Goal: Find specific page/section: Find specific page/section

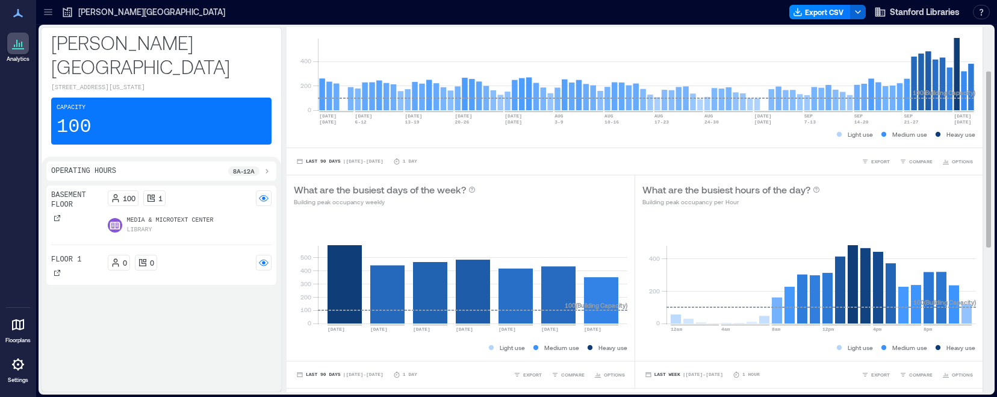
scroll to position [105, 0]
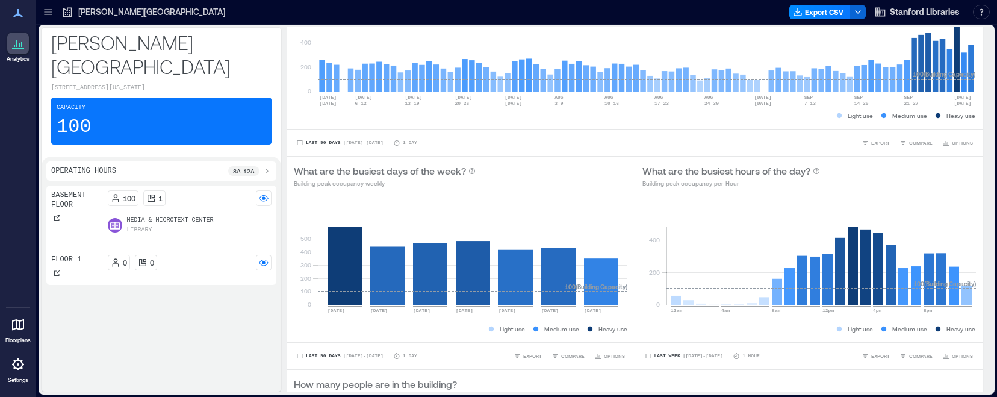
click at [266, 166] on icon at bounding box center [267, 171] width 10 height 10
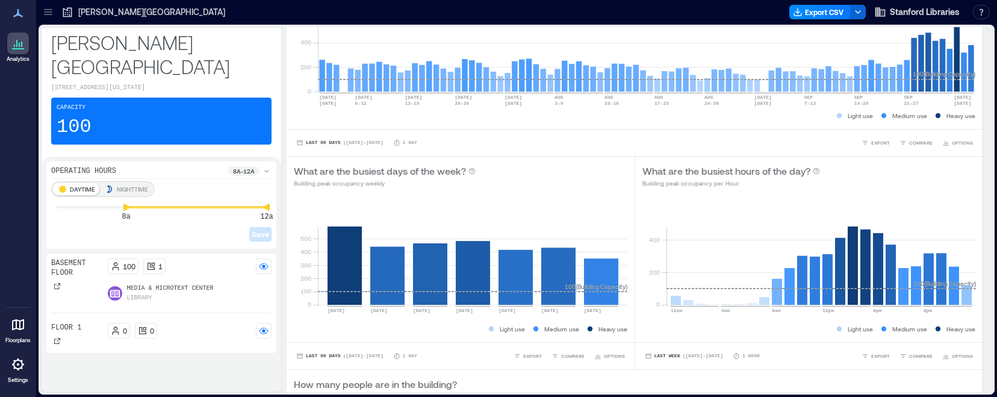
drag, startPoint x: 122, startPoint y: 194, endPoint x: 79, endPoint y: 194, distance: 43.4
click at [79, 208] on div "Save" at bounding box center [161, 225] width 220 height 34
click at [49, 194] on div "Operating Hours 8a - 12a DAYTIME NIGHTTIME 12a 12a Save" at bounding box center [161, 204] width 230 height 87
click at [158, 265] on p "Media & Microtext Center" at bounding box center [170, 289] width 87 height 10
click at [261, 261] on rect at bounding box center [264, 266] width 10 height 10
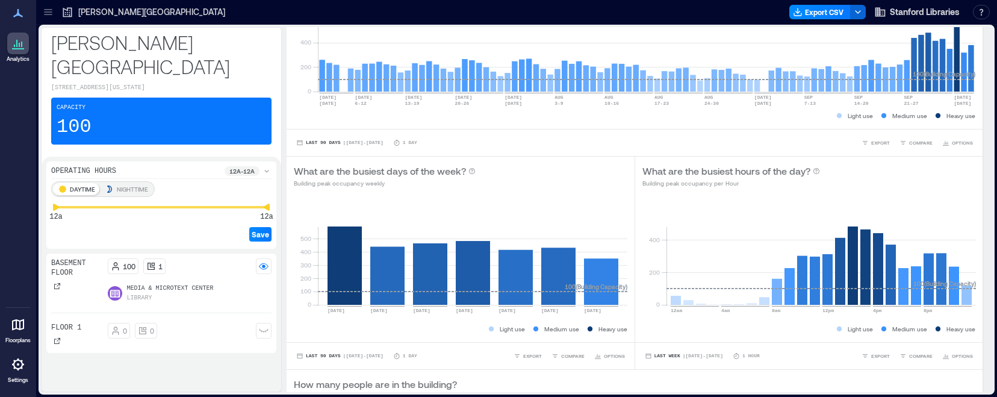
click at [145, 265] on p "Media & Microtext Center" at bounding box center [170, 289] width 87 height 10
click at [178, 265] on div "Library" at bounding box center [170, 298] width 87 height 10
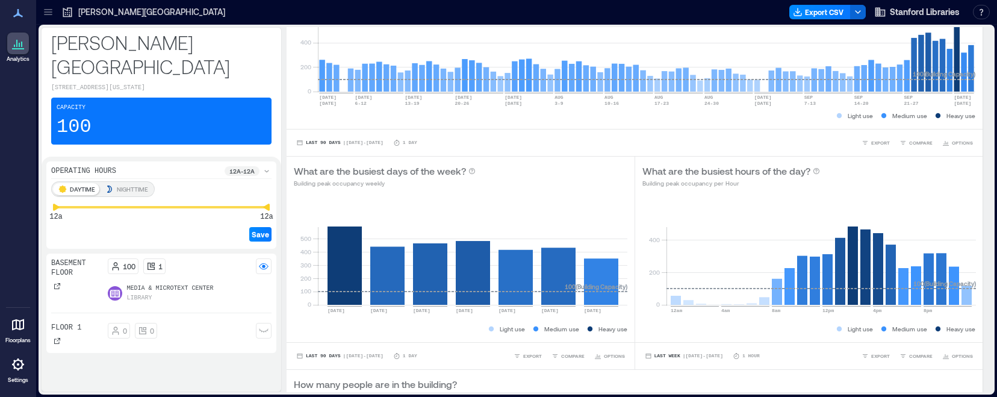
click at [178, 265] on div "Library" at bounding box center [170, 298] width 87 height 10
click at [261, 261] on rect at bounding box center [264, 266] width 10 height 10
